Goal: Navigation & Orientation: Find specific page/section

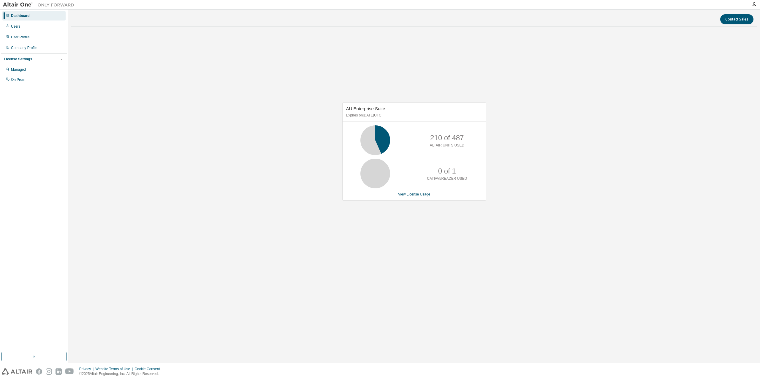
click at [172, 97] on div "AU Enterprise Suite Expires on April 1, 2026 UTC 210 of 487 ALTAIR UNITS USED 0…" at bounding box center [414, 154] width 686 height 247
